Goal: Information Seeking & Learning: Learn about a topic

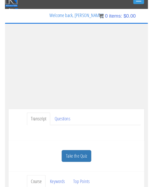
scroll to position [10, 0]
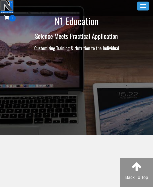
click at [138, 10] on button "Toggle navigation" at bounding box center [143, 6] width 12 height 9
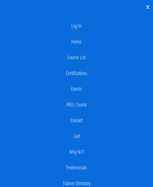
click at [78, 27] on link "Log In" at bounding box center [77, 26] width 148 height 10
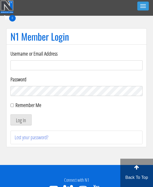
scroll to position [1, 0]
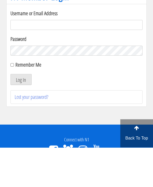
type input "[EMAIL_ADDRESS][DOMAIN_NAME]"
click at [21, 113] on button "Log In" at bounding box center [20, 118] width 21 height 11
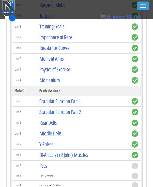
scroll to position [260, 0]
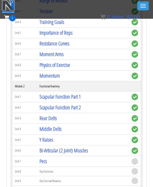
click at [49, 152] on link "Bi-Articular (2 Joint) Muscles" at bounding box center [64, 150] width 48 height 7
